Goal: Task Accomplishment & Management: Use online tool/utility

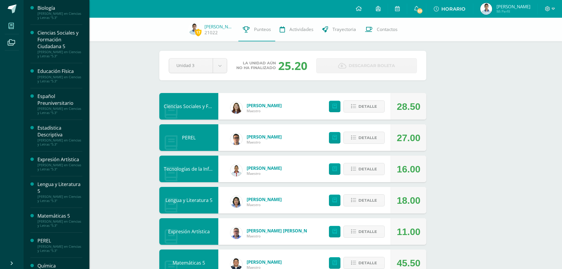
click at [11, 23] on icon at bounding box center [11, 26] width 5 height 6
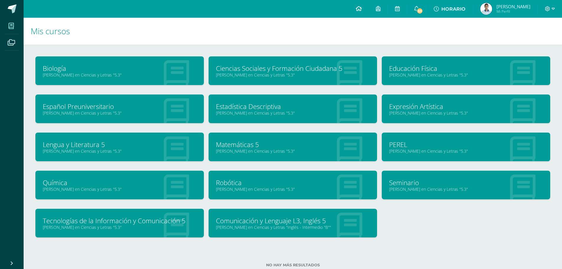
click at [369, 8] on link at bounding box center [359, 9] width 20 height 18
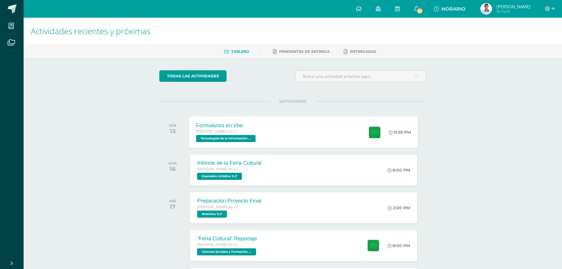
click at [215, 139] on span "Tecnologías de la Información y Comunicación 5 '5.3'" at bounding box center [226, 138] width 60 height 7
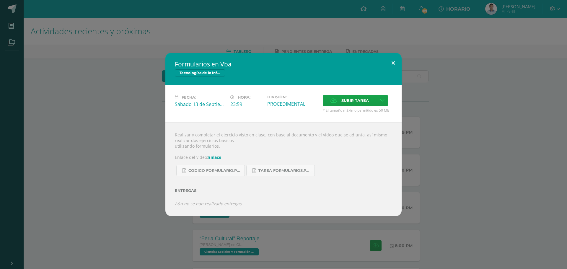
click at [395, 63] on button at bounding box center [393, 63] width 17 height 20
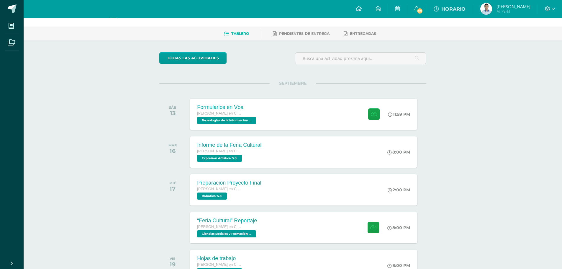
scroll to position [89, 0]
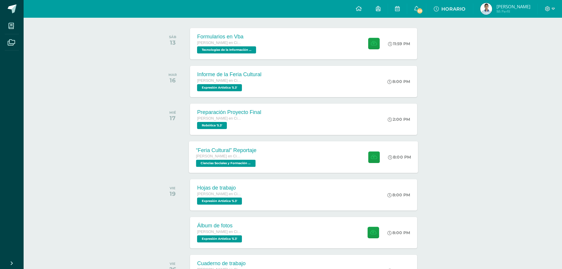
click at [235, 163] on span "Ciencias Sociales y Formación Ciudadana 5 '5.3'" at bounding box center [226, 163] width 60 height 7
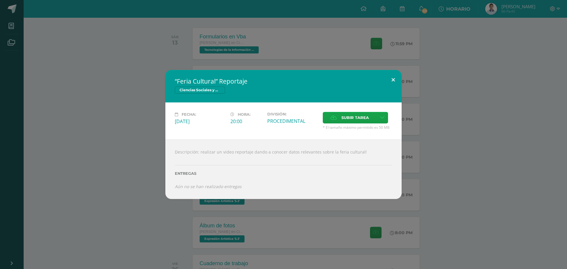
click at [394, 78] on button at bounding box center [393, 80] width 17 height 20
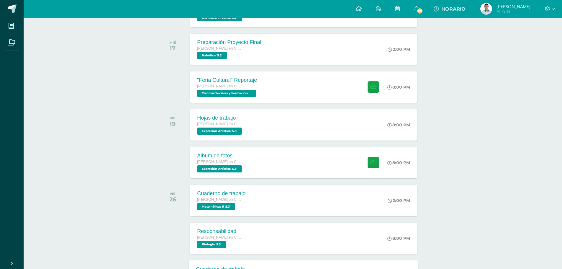
scroll to position [40, 0]
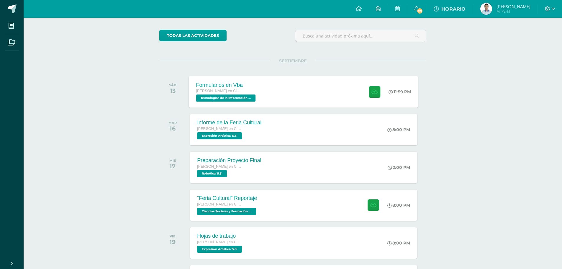
click at [245, 99] on span "Tecnologías de la Información y Comunicación 5 '5.3'" at bounding box center [226, 97] width 60 height 7
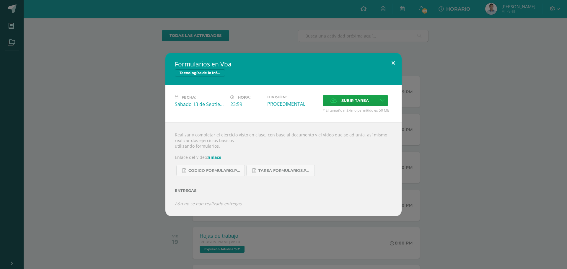
click at [393, 62] on button at bounding box center [393, 63] width 17 height 20
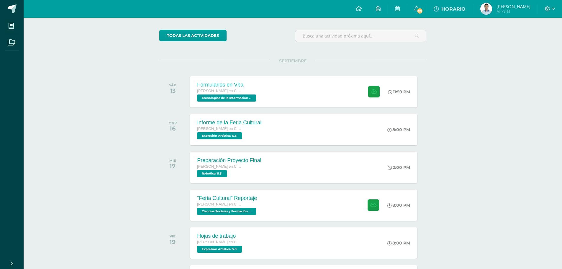
click at [110, 107] on div "Actividades recientes y próximas Tablero Pendientes de entrega Entregadas todas…" at bounding box center [293, 241] width 539 height 528
click at [373, 93] on icon at bounding box center [375, 91] width 6 height 5
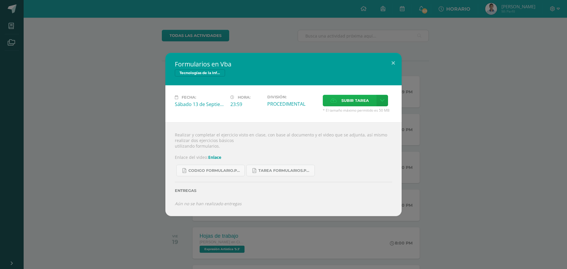
click at [334, 100] on icon at bounding box center [333, 101] width 6 height 4
click at [0, 0] on input "Subir tarea" at bounding box center [0, 0] width 0 height 0
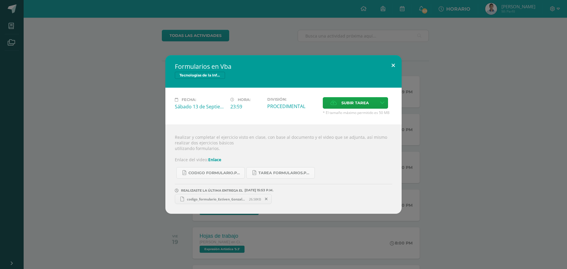
click at [397, 63] on button at bounding box center [393, 65] width 17 height 20
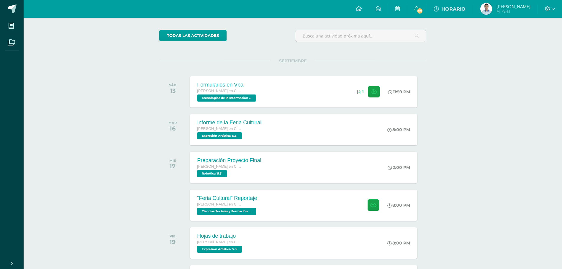
click at [492, 84] on div "Actividades recientes y próximas Tablero Pendientes de entrega Entregadas todas…" at bounding box center [293, 241] width 539 height 528
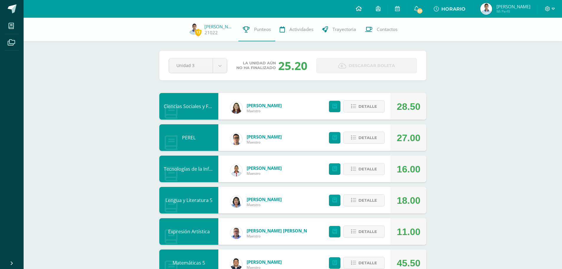
click at [362, 10] on icon at bounding box center [359, 8] width 6 height 5
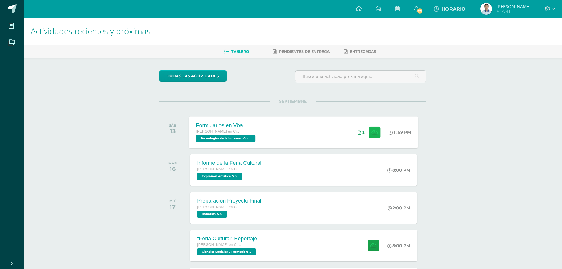
click at [372, 134] on icon at bounding box center [375, 132] width 6 height 5
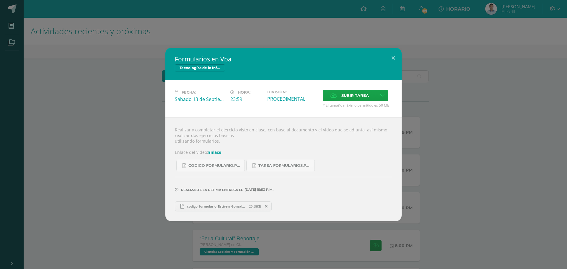
click at [209, 204] on span "codigo_formulario_Estiven_Gonzalez_5.3.xlsm" at bounding box center [216, 206] width 65 height 4
click at [525, 37] on div "Formularios en Vba Tecnologías de la Información y Comunicación 5 Fecha: [DATE]…" at bounding box center [283, 134] width 567 height 269
